Goal: Use online tool/utility: Utilize a website feature to perform a specific function

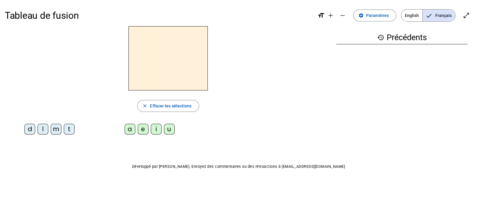
click at [55, 132] on div "m" at bounding box center [56, 129] width 11 height 11
click at [134, 131] on div "a" at bounding box center [130, 129] width 11 height 11
click at [42, 131] on div "l" at bounding box center [43, 129] width 11 height 11
click at [143, 128] on div "e" at bounding box center [143, 129] width 11 height 11
click at [30, 127] on div "d" at bounding box center [29, 129] width 11 height 11
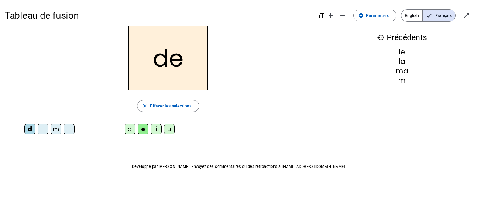
click at [170, 129] on div "u" at bounding box center [169, 129] width 11 height 11
click at [67, 132] on div "t" at bounding box center [69, 129] width 11 height 11
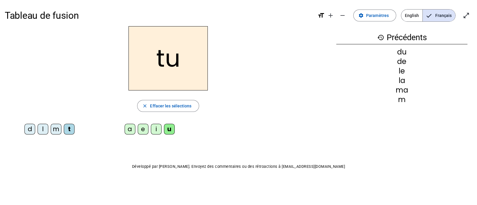
click at [131, 131] on div "a" at bounding box center [130, 129] width 11 height 11
click at [139, 130] on div "e" at bounding box center [143, 129] width 11 height 11
click at [55, 130] on div "m" at bounding box center [56, 129] width 11 height 11
